Goal: Register for event/course

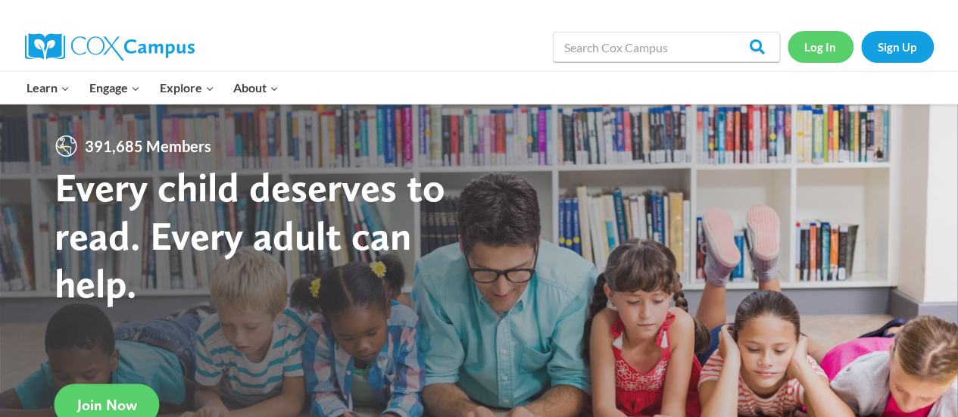
click at [811, 52] on link "Log In" at bounding box center [821, 46] width 66 height 31
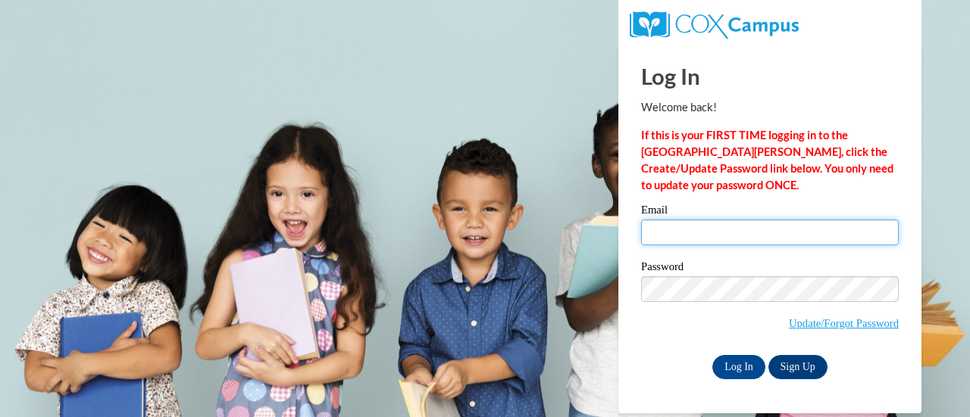
click at [686, 232] on input "Email" at bounding box center [770, 233] width 258 height 26
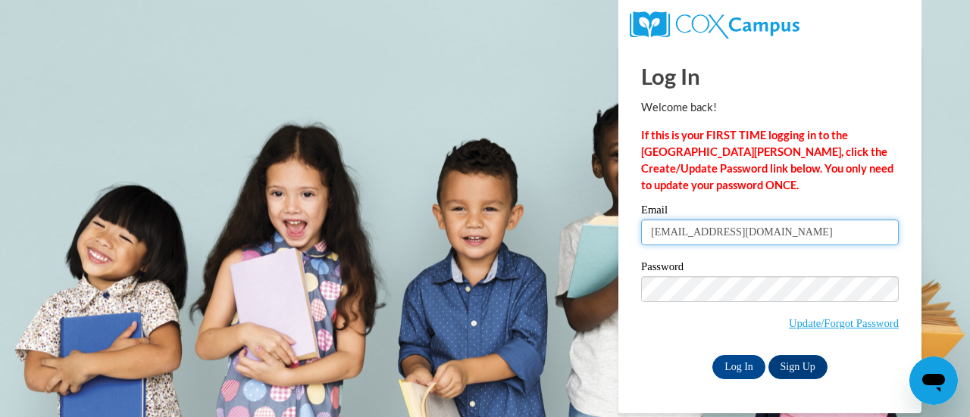
type input "paulikm@w-csd.org"
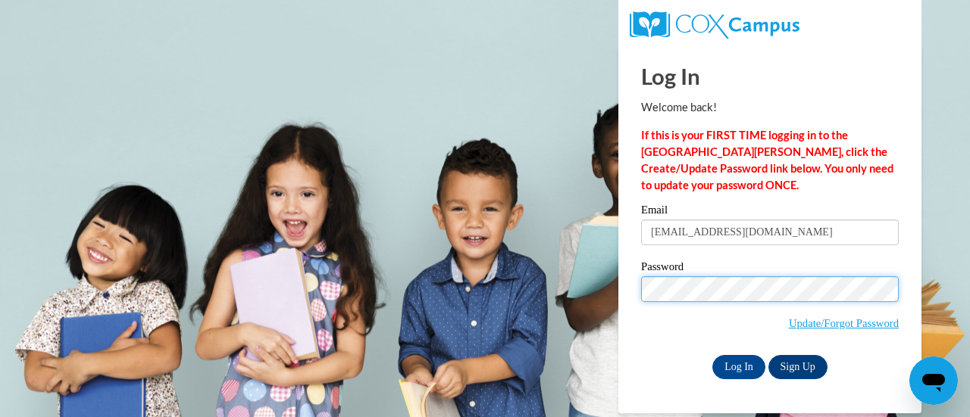
click at [712, 355] on input "Log In" at bounding box center [738, 367] width 53 height 24
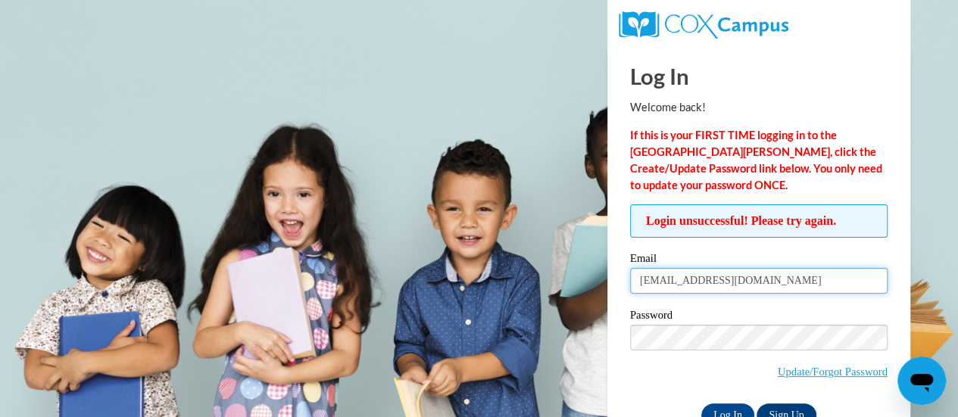
click at [745, 285] on input "[EMAIL_ADDRESS][DOMAIN_NAME]" at bounding box center [759, 281] width 258 height 26
type input "paulikm"
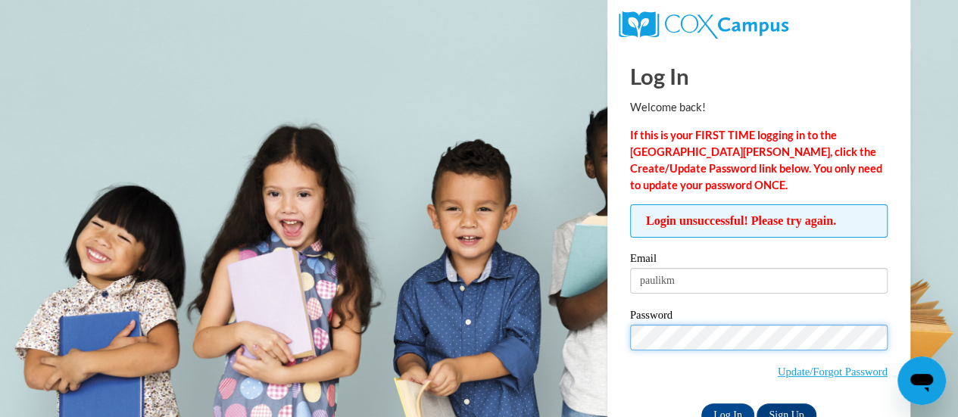
click at [702, 404] on input "Log In" at bounding box center [728, 416] width 53 height 24
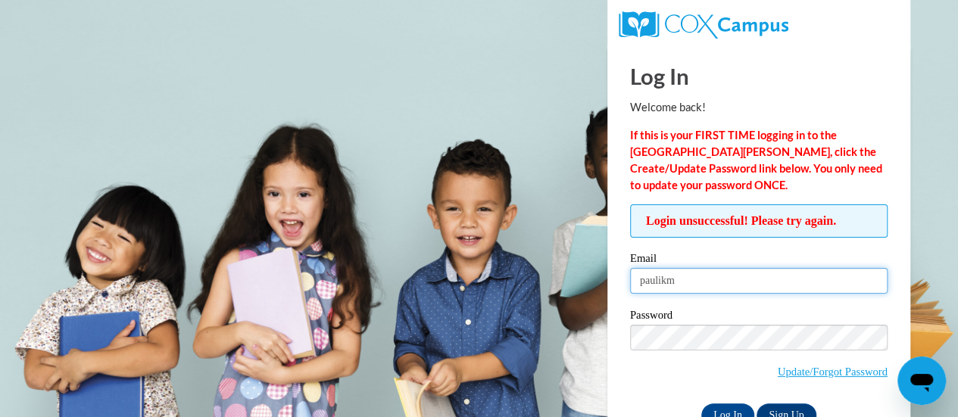
click at [745, 285] on input "paulikm" at bounding box center [759, 281] width 258 height 26
type input "paulikm@w-csd.org"
click at [702, 404] on input "Log In" at bounding box center [728, 416] width 53 height 24
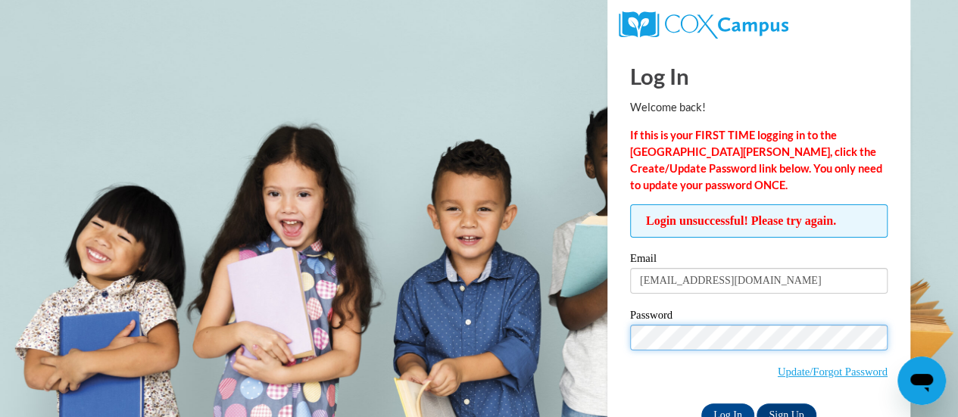
click at [702, 404] on input "Log In" at bounding box center [728, 416] width 53 height 24
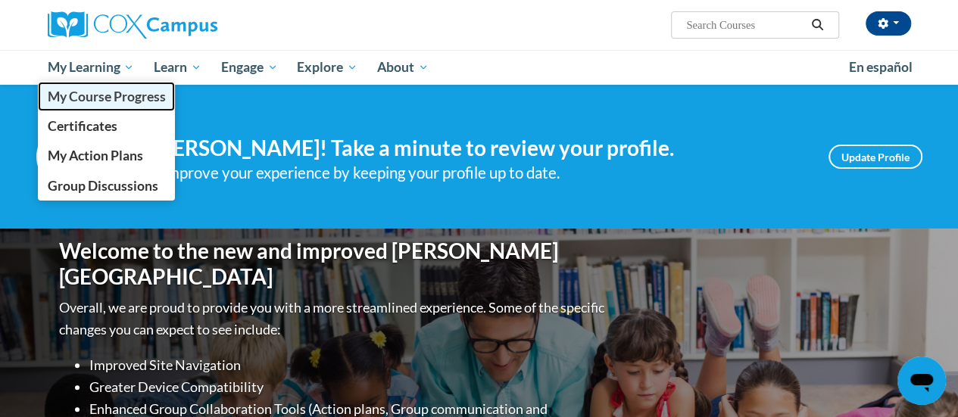
click at [100, 102] on span "My Course Progress" at bounding box center [106, 97] width 118 height 16
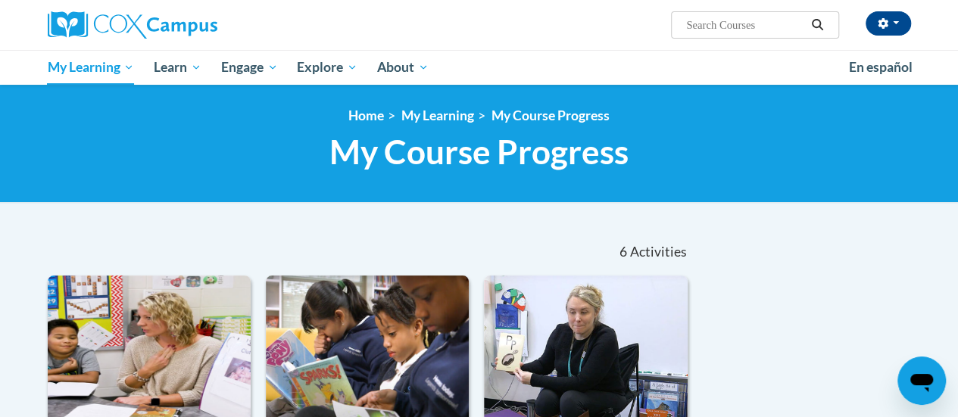
click at [706, 33] on input "Search..." at bounding box center [745, 25] width 121 height 18
type input "read aloud"
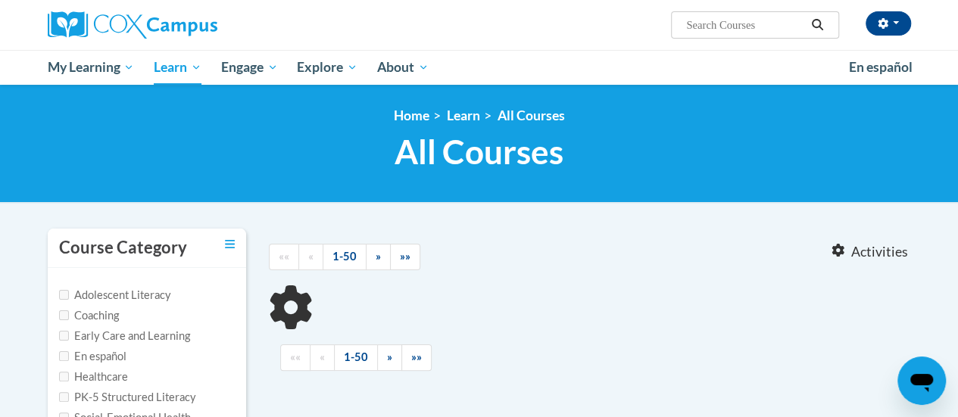
type input "read aloud"
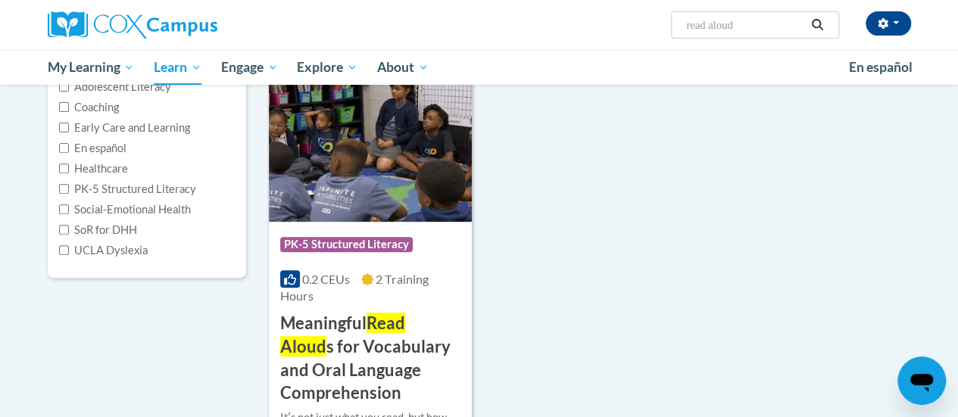
scroll to position [210, 0]
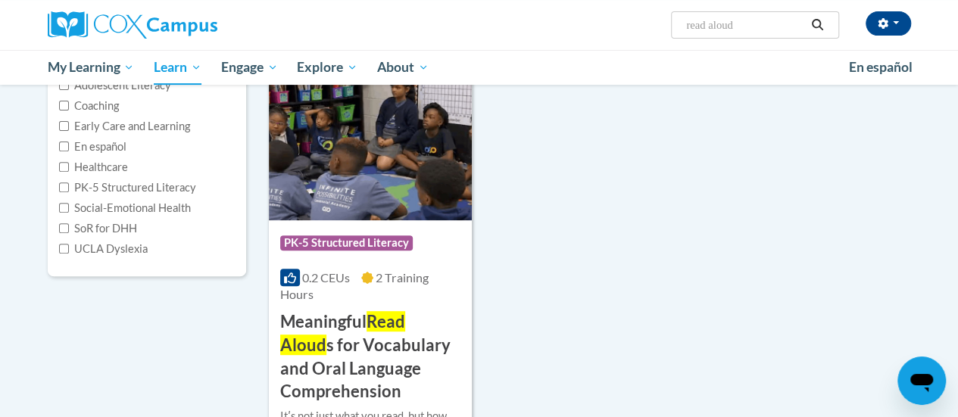
click at [330, 342] on h3 "Meaningful Read Aloud s for Vocabulary and Oral Language Comprehension" at bounding box center [370, 357] width 180 height 93
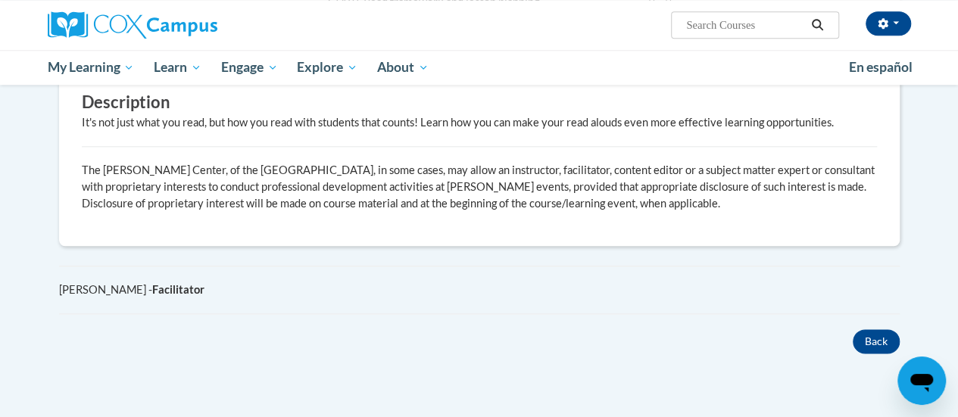
scroll to position [759, 0]
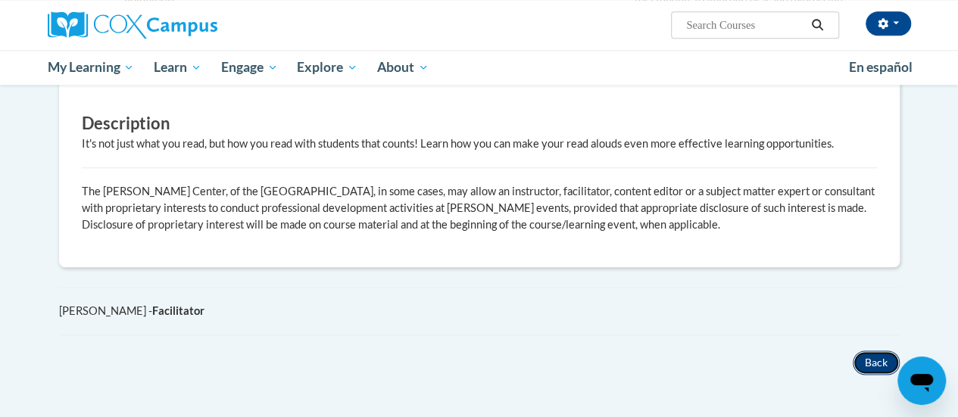
click at [871, 361] on button "Back" at bounding box center [876, 363] width 47 height 24
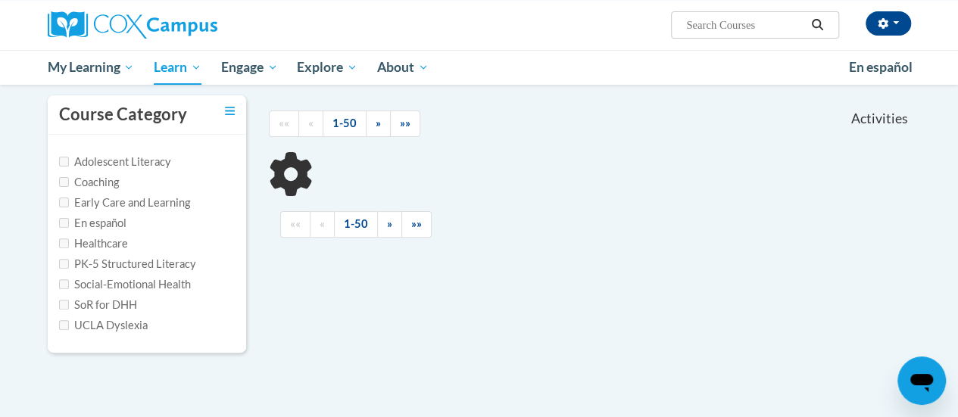
scroll to position [210, 0]
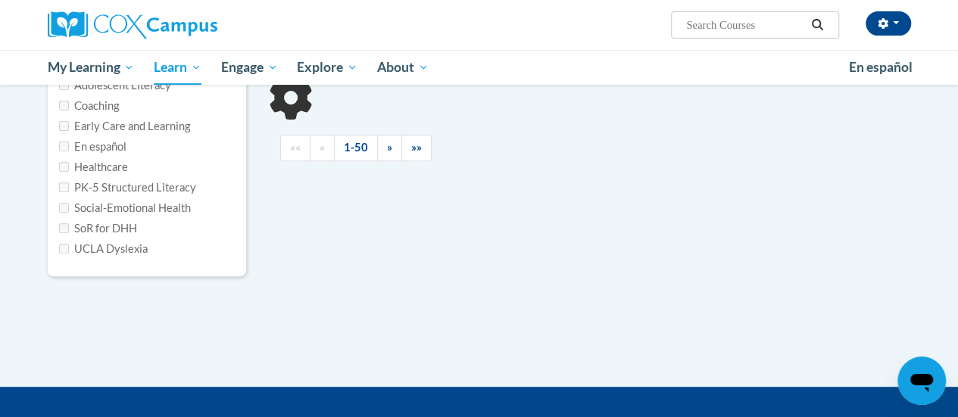
type input "read aloud"
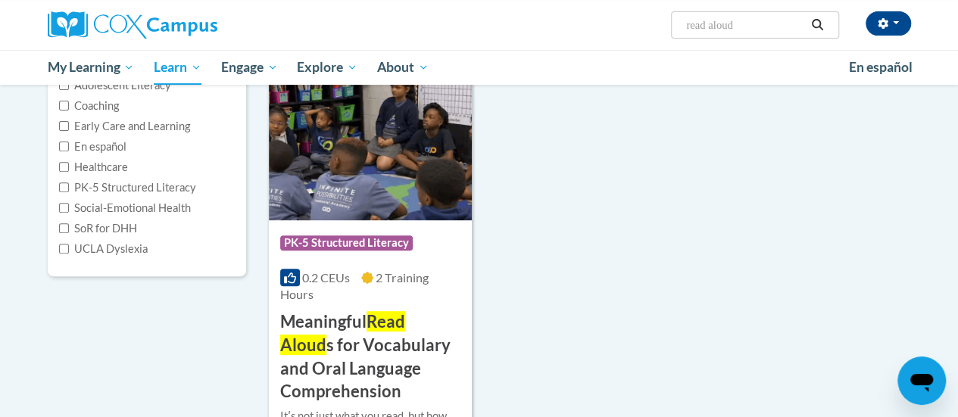
click at [345, 320] on h3 "Meaningful Read Aloud s for Vocabulary and Oral Language Comprehension" at bounding box center [370, 357] width 180 height 93
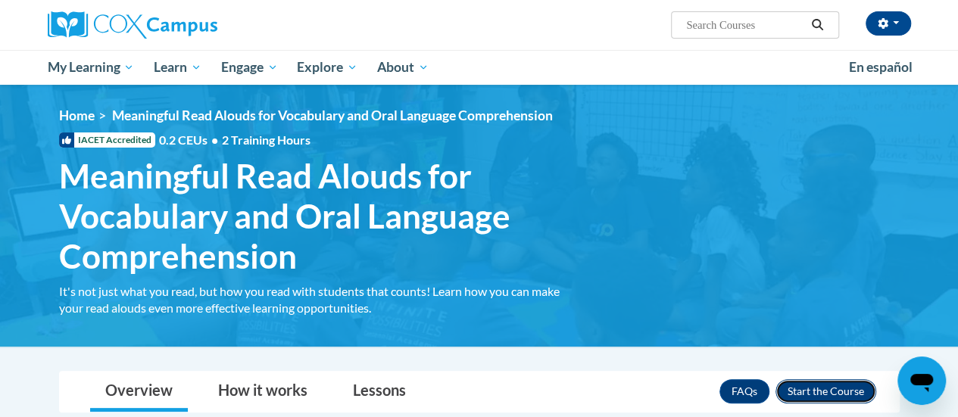
click at [794, 394] on button "Enroll" at bounding box center [826, 392] width 101 height 24
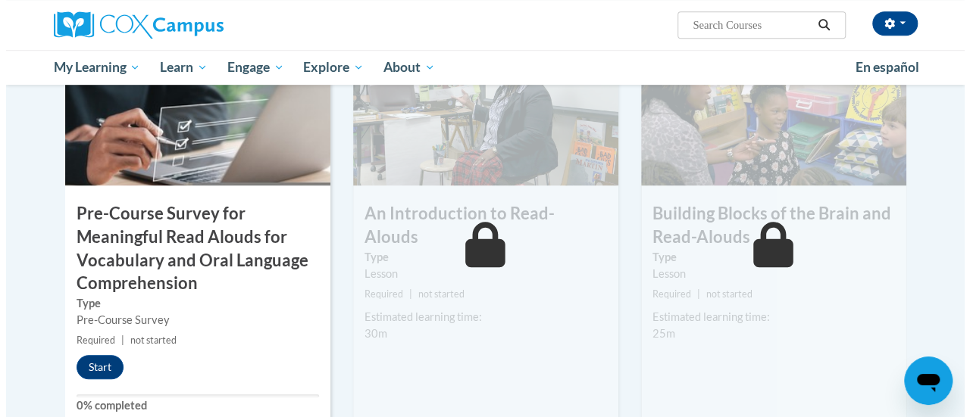
scroll to position [422, 0]
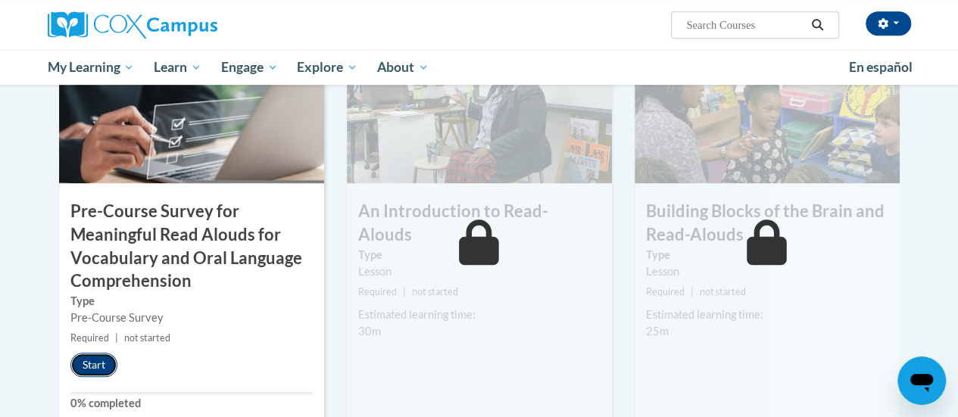
click at [80, 367] on button "Start" at bounding box center [93, 365] width 47 height 24
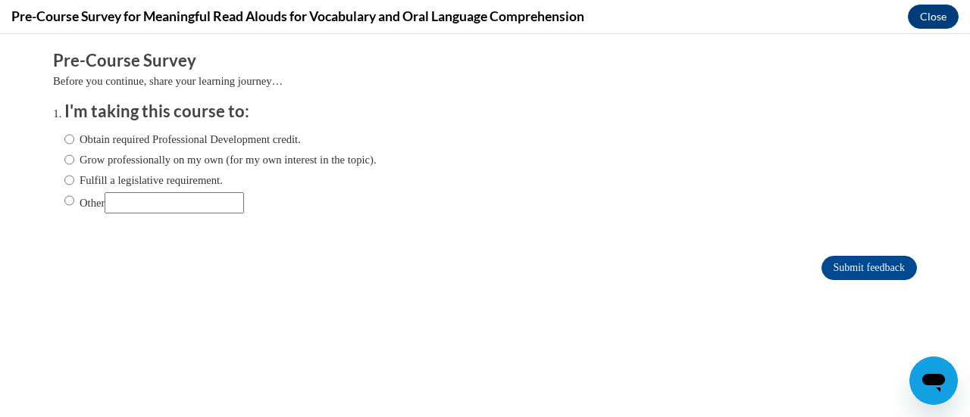
scroll to position [0, 0]
click at [64, 161] on label "Grow professionally on my own (for my own interest in the topic)." at bounding box center [220, 160] width 312 height 17
click at [64, 161] on input "Grow professionally on my own (for my own interest in the topic)." at bounding box center [69, 160] width 10 height 17
radio input "true"
click at [66, 142] on label "Obtain required Professional Development credit." at bounding box center [182, 139] width 236 height 17
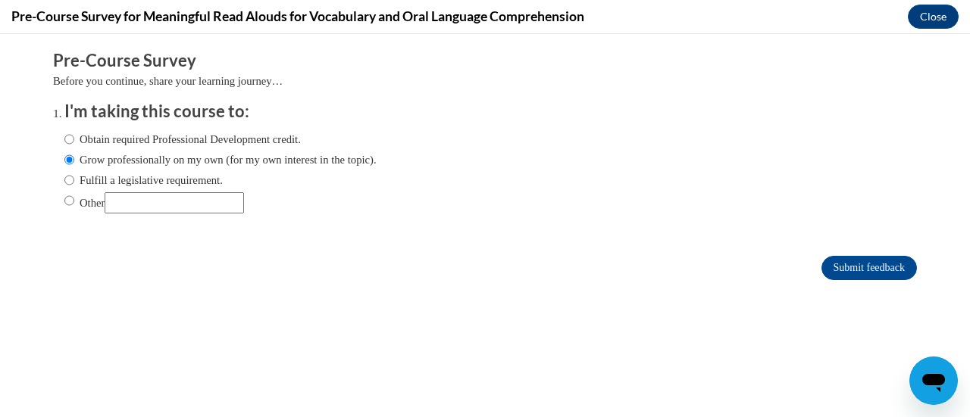
click at [66, 142] on input "Obtain required Professional Development credit." at bounding box center [69, 139] width 10 height 17
radio input "true"
click at [858, 275] on input "Submit feedback" at bounding box center [868, 268] width 95 height 24
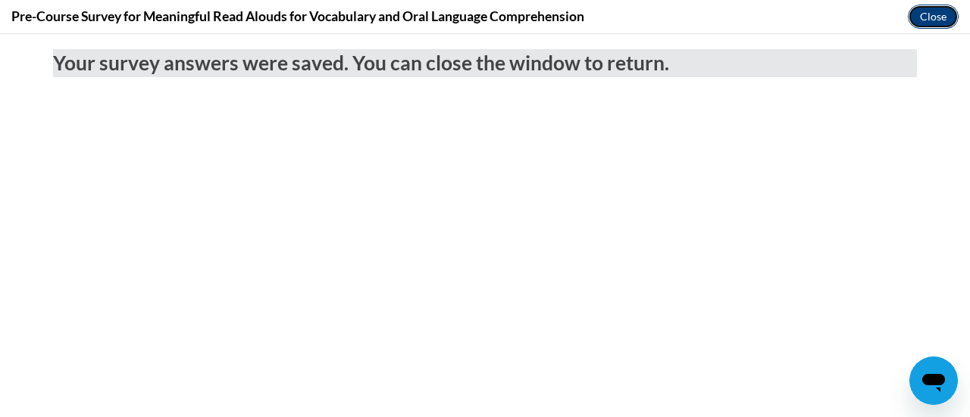
click at [923, 13] on button "Close" at bounding box center [933, 17] width 51 height 24
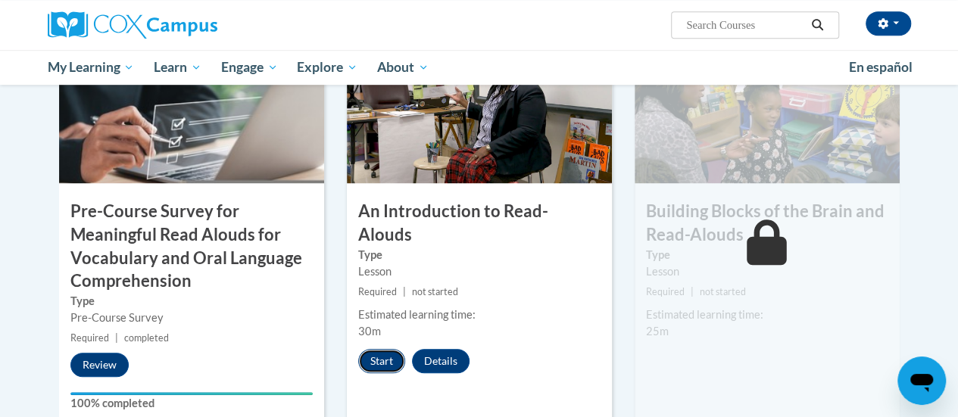
click at [373, 349] on button "Start" at bounding box center [381, 361] width 47 height 24
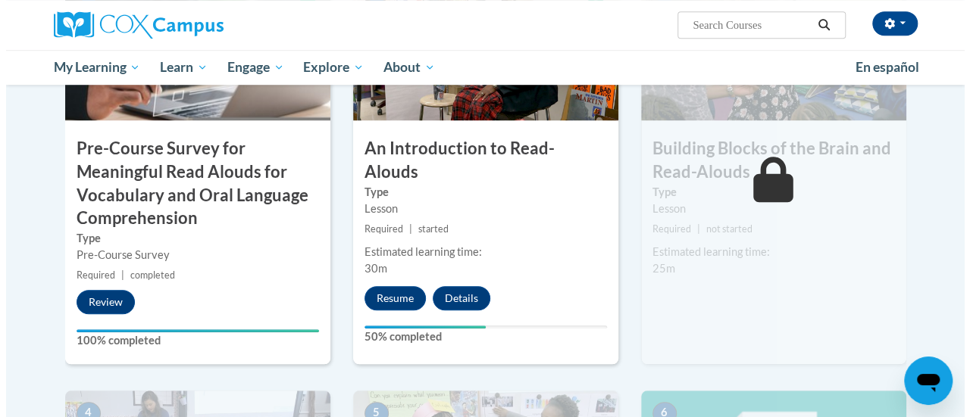
scroll to position [483, 0]
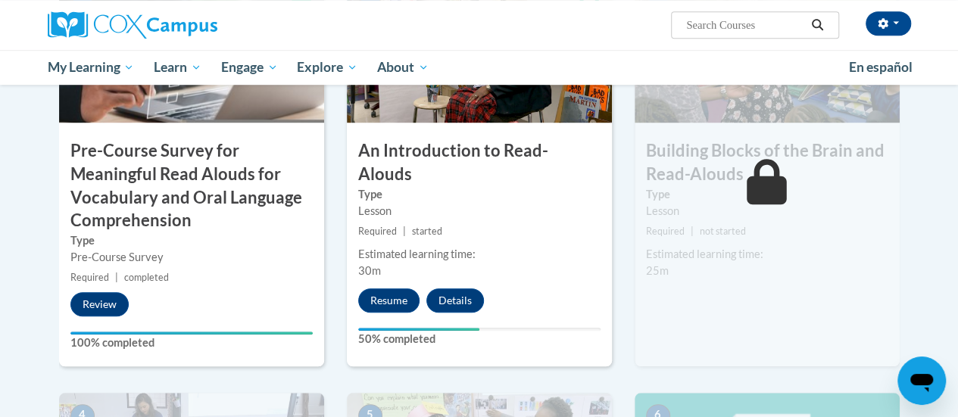
click at [383, 260] on div "2 An Introduction to Read-Alouds Type Lesson Required | started Estimated learn…" at bounding box center [479, 169] width 265 height 396
click at [385, 289] on button "Resume" at bounding box center [388, 301] width 61 height 24
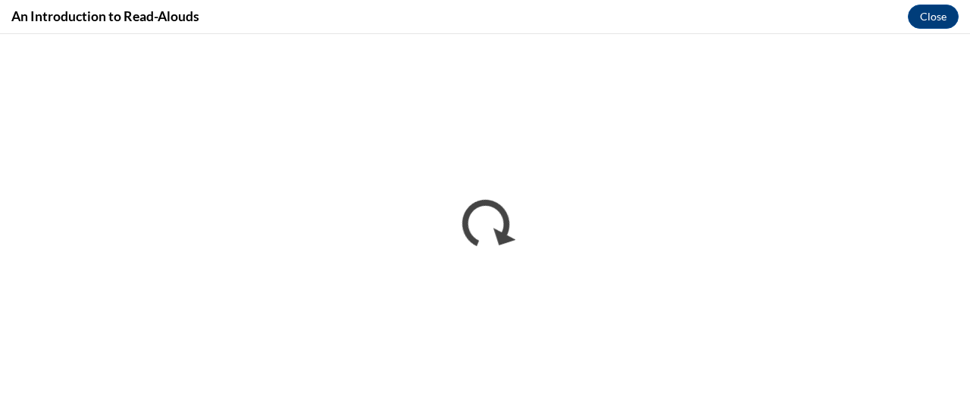
scroll to position [0, 0]
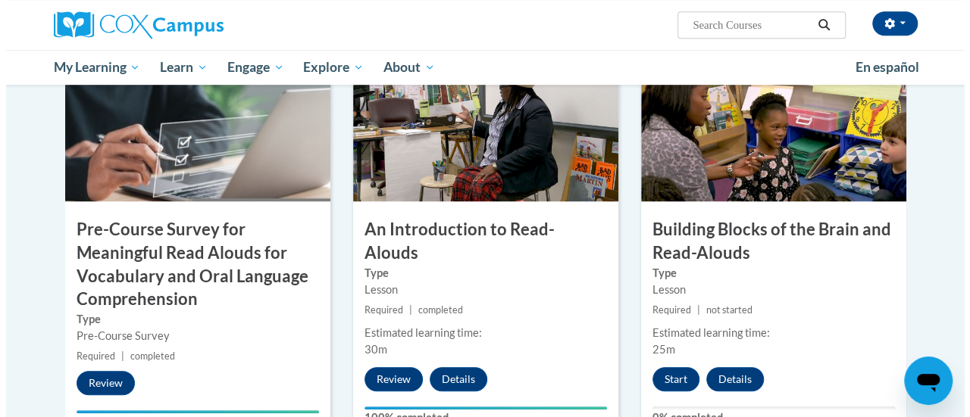
scroll to position [412, 0]
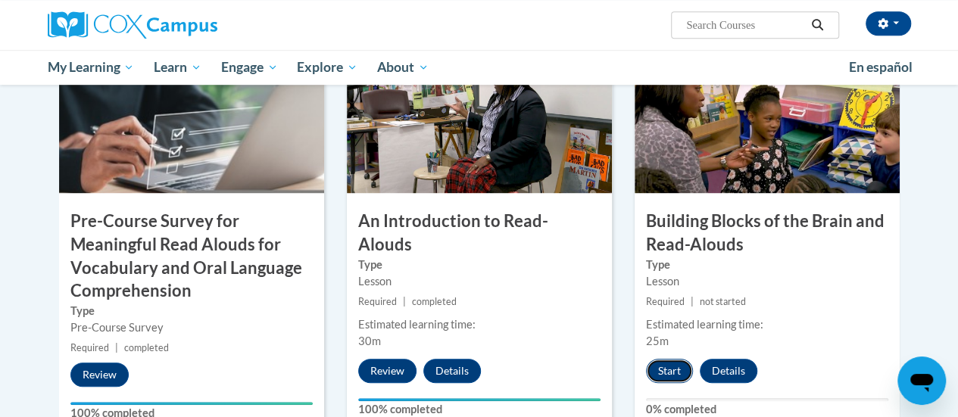
click at [667, 369] on button "Start" at bounding box center [669, 371] width 47 height 24
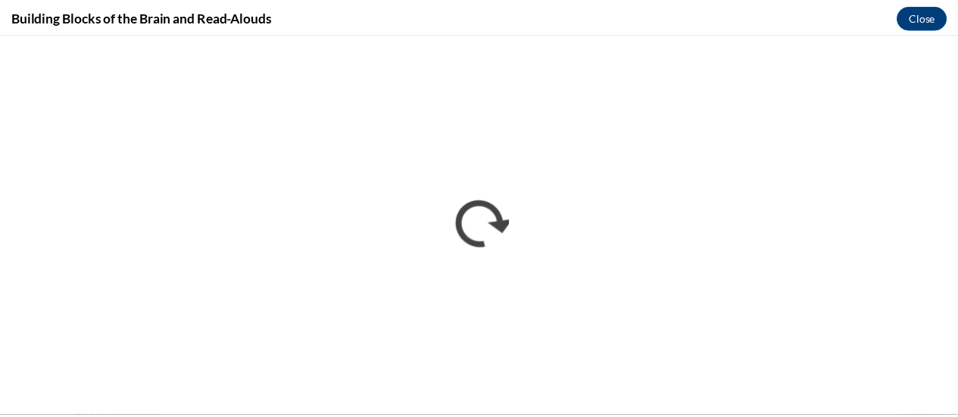
scroll to position [0, 0]
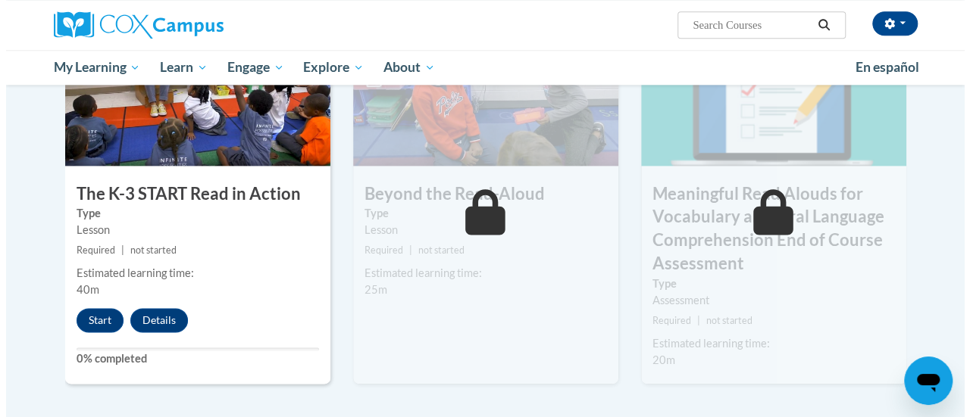
scroll to position [864, 0]
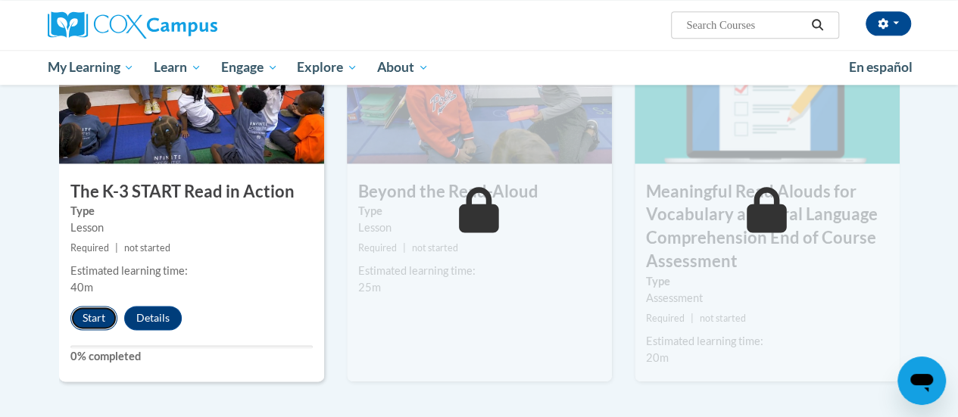
click at [88, 319] on button "Start" at bounding box center [93, 318] width 47 height 24
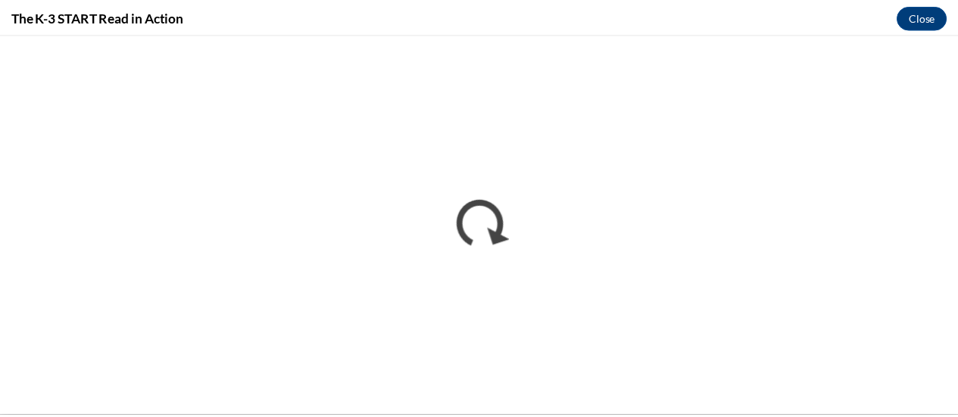
scroll to position [0, 0]
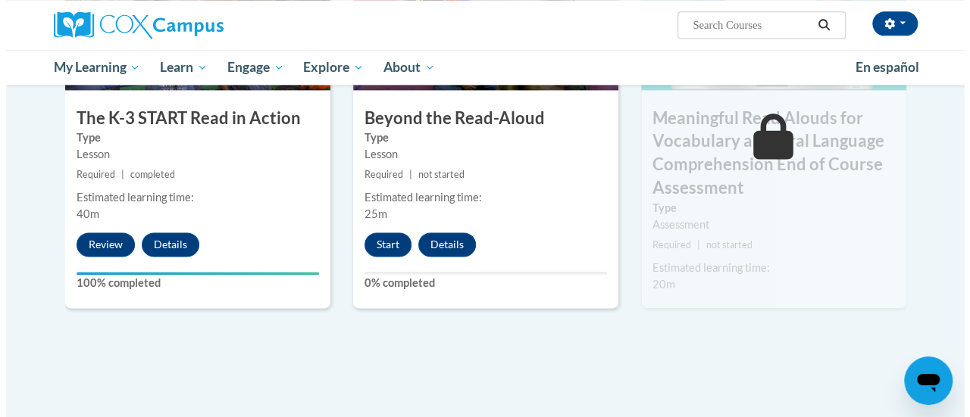
scroll to position [946, 0]
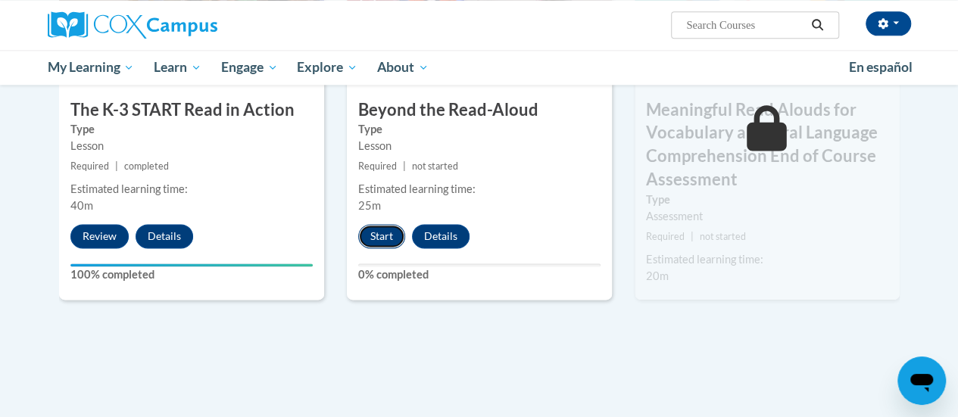
click at [371, 231] on button "Start" at bounding box center [381, 236] width 47 height 24
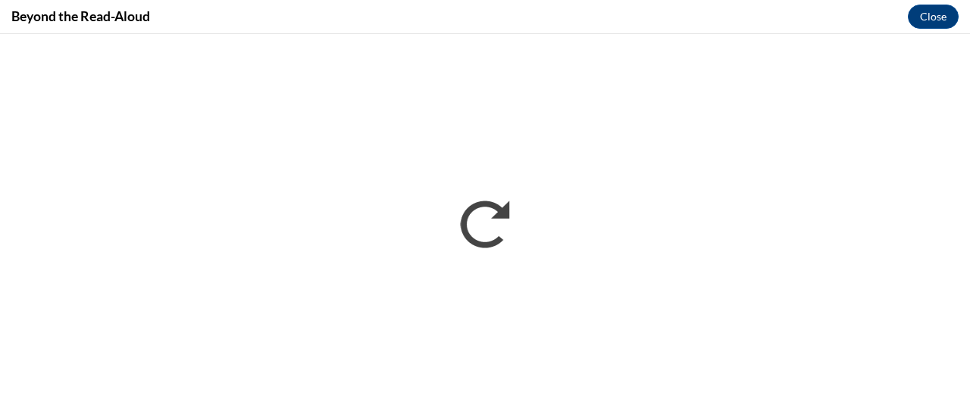
scroll to position [0, 0]
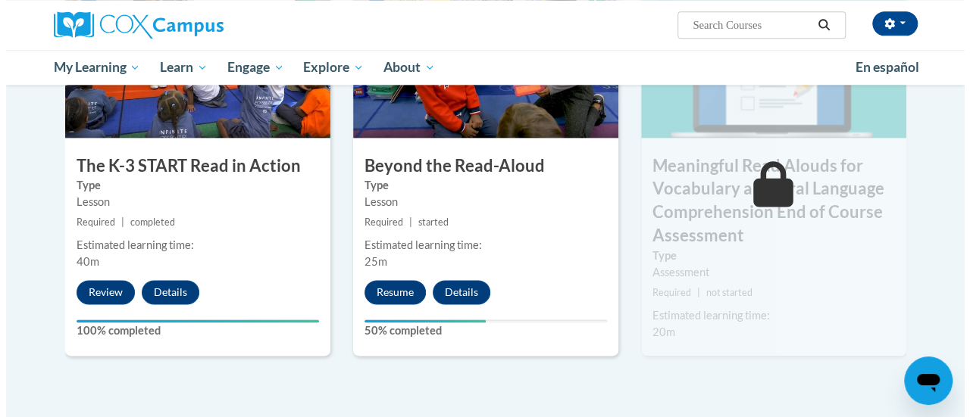
scroll to position [892, 0]
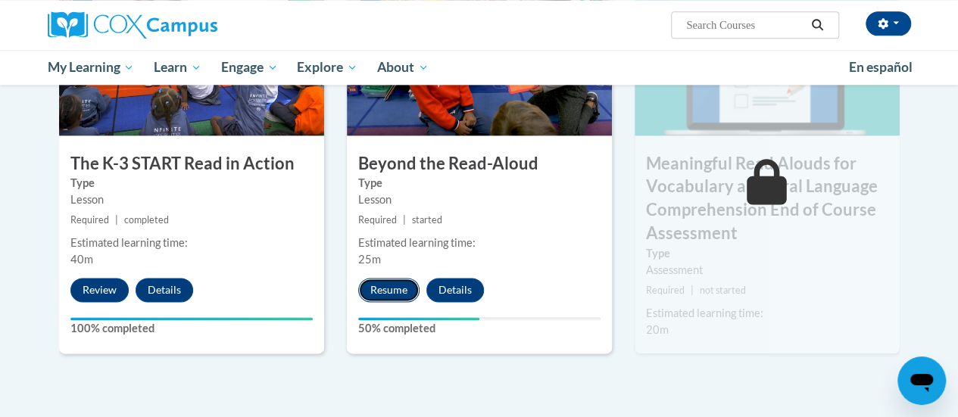
click at [377, 280] on button "Resume" at bounding box center [388, 290] width 61 height 24
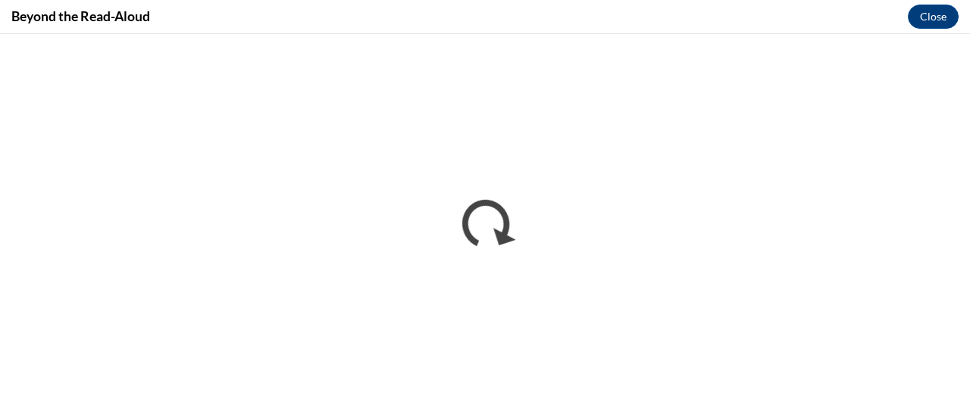
scroll to position [0, 0]
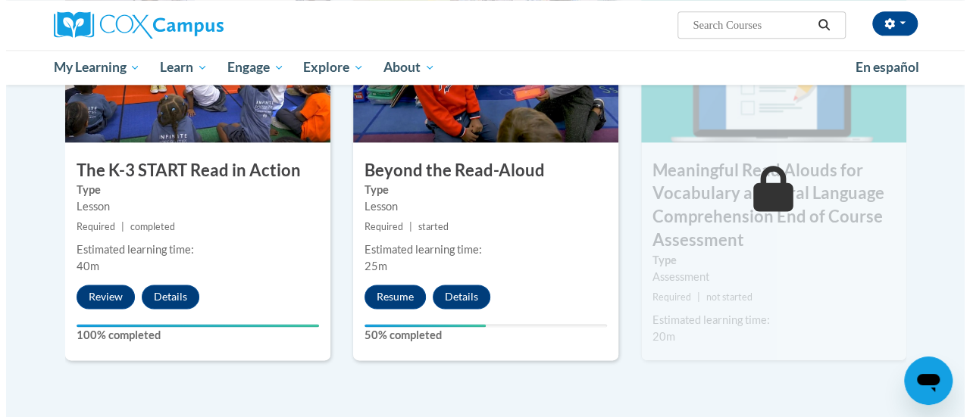
scroll to position [867, 0]
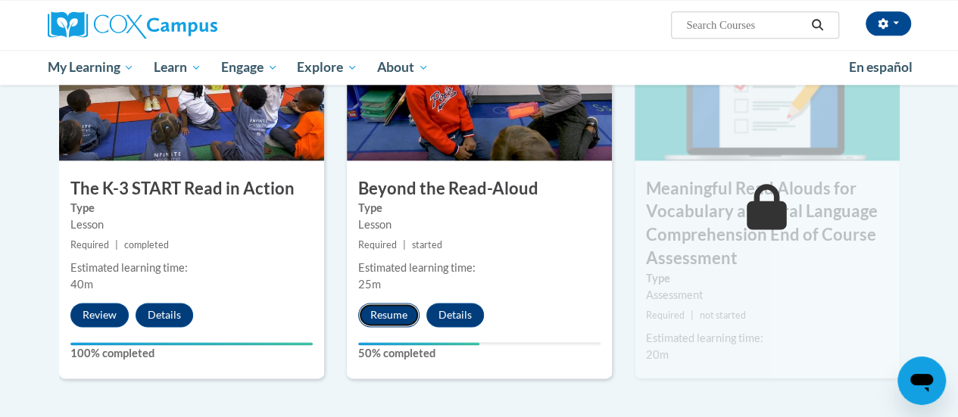
click at [386, 314] on button "Resume" at bounding box center [388, 315] width 61 height 24
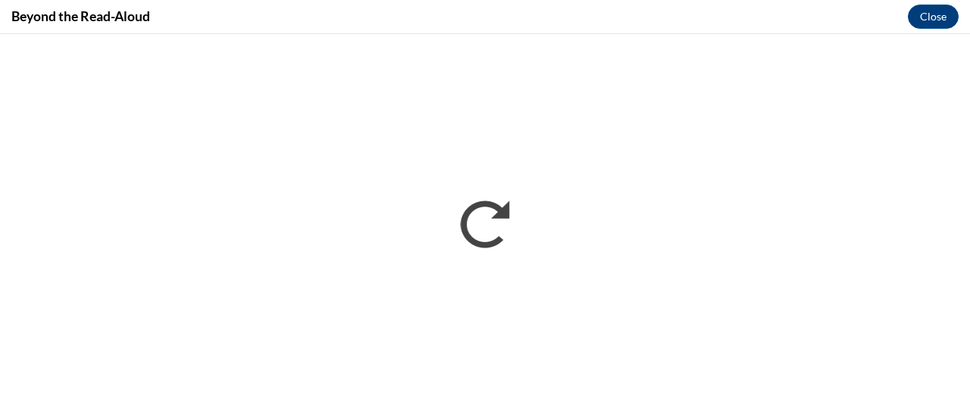
scroll to position [0, 0]
